Goal: Task Accomplishment & Management: Manage account settings

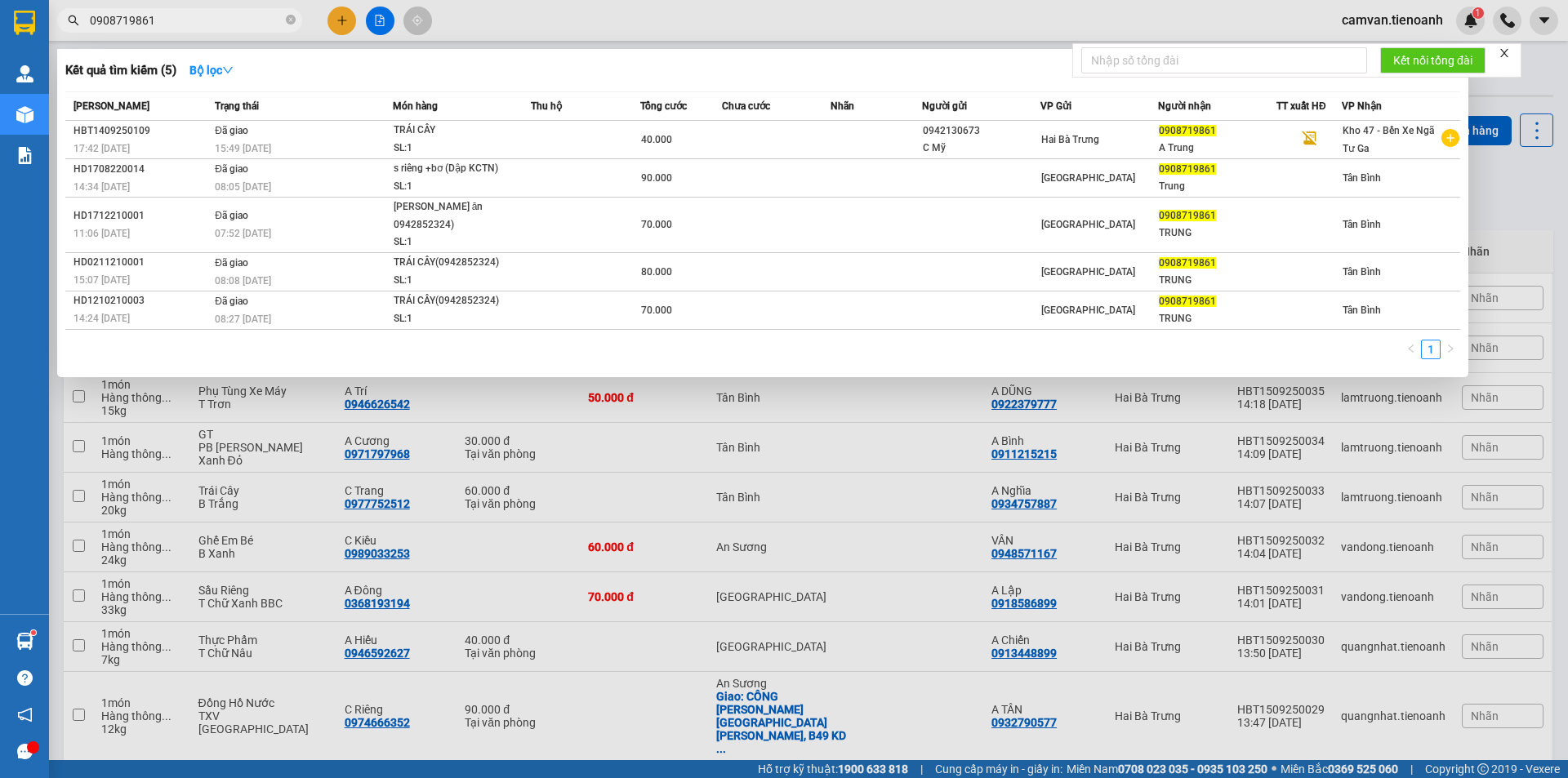
click at [1409, 18] on div at bounding box center [784, 389] width 1568 height 778
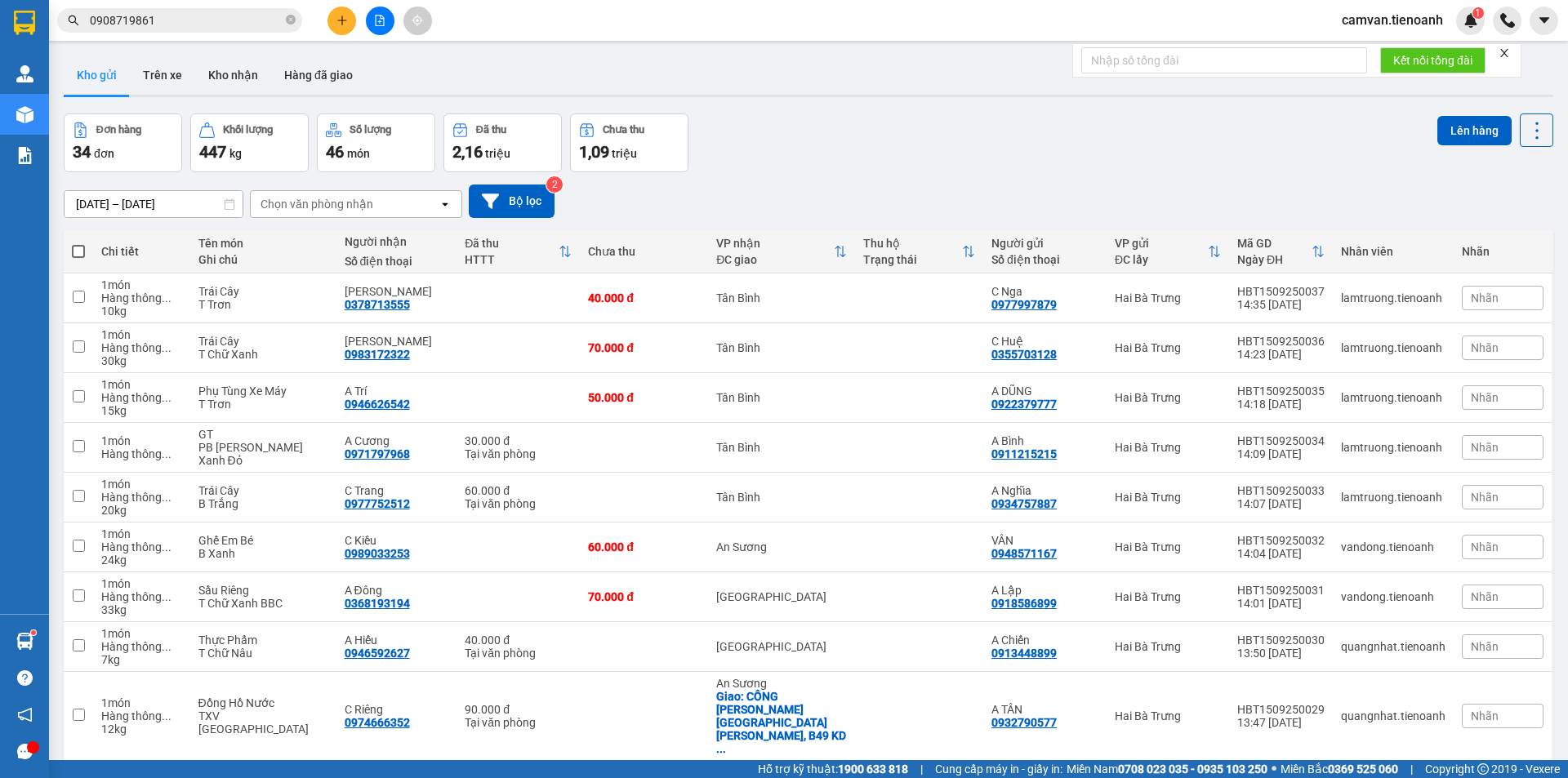
click at [1409, 26] on span "camvan.tienoanh" at bounding box center [1393, 20] width 127 height 21
click at [1400, 46] on span "Đăng xuất" at bounding box center [1401, 51] width 91 height 18
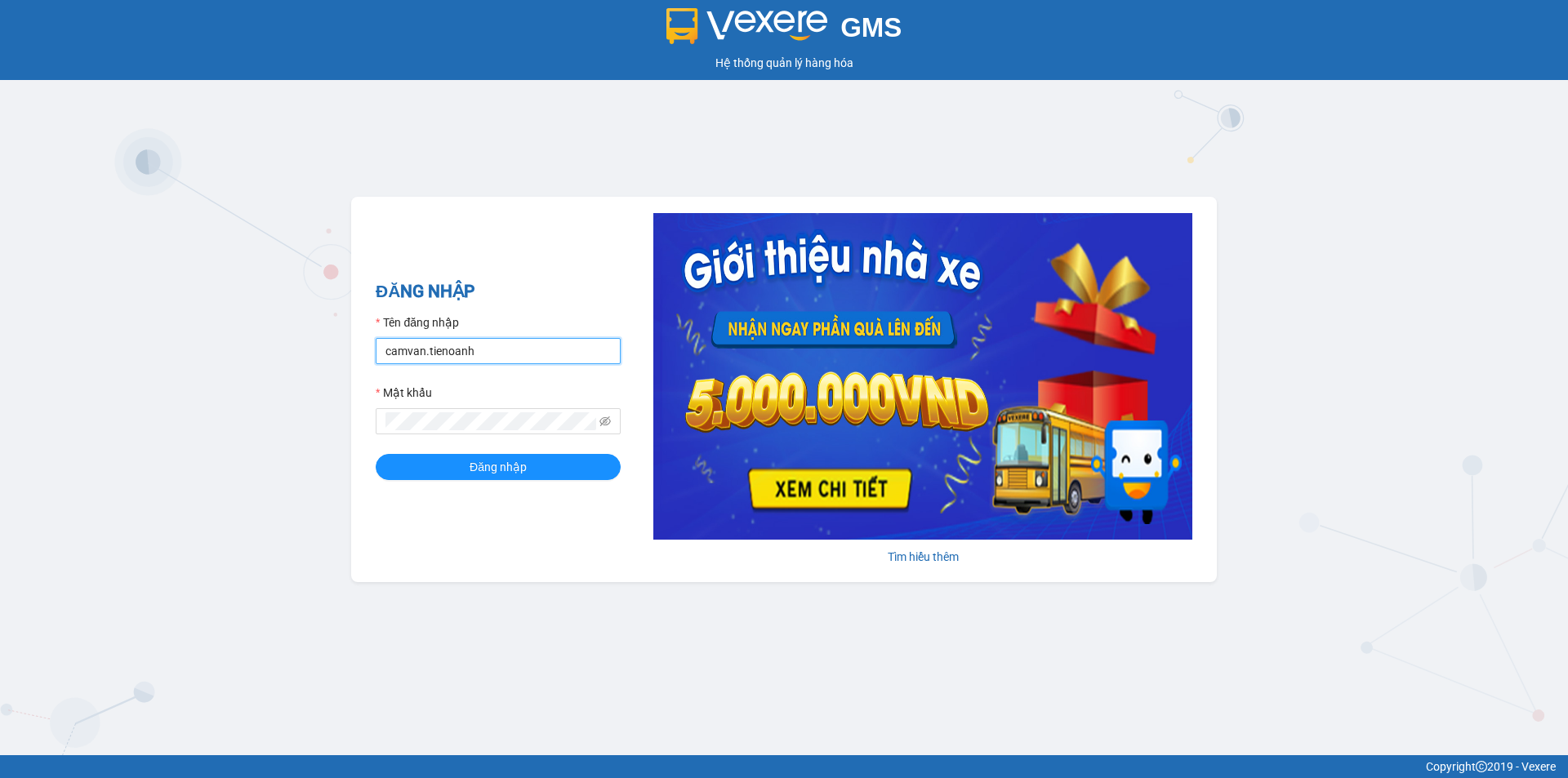
drag, startPoint x: 424, startPoint y: 350, endPoint x: 445, endPoint y: 363, distance: 24.7
click at [424, 350] on input "camvan.tienoanh" at bounding box center [498, 351] width 245 height 26
type input "dieulinh.tienoanh"
click at [322, 430] on div "GMS Hệ thống quản lý hàng hóa ĐĂNG NHẬP Tên đăng nhập dieulinh.tienoanh Mật khẩ…" at bounding box center [784, 378] width 1568 height 755
click at [418, 457] on button "Đăng nhập" at bounding box center [498, 467] width 245 height 26
